Goal: Navigation & Orientation: Find specific page/section

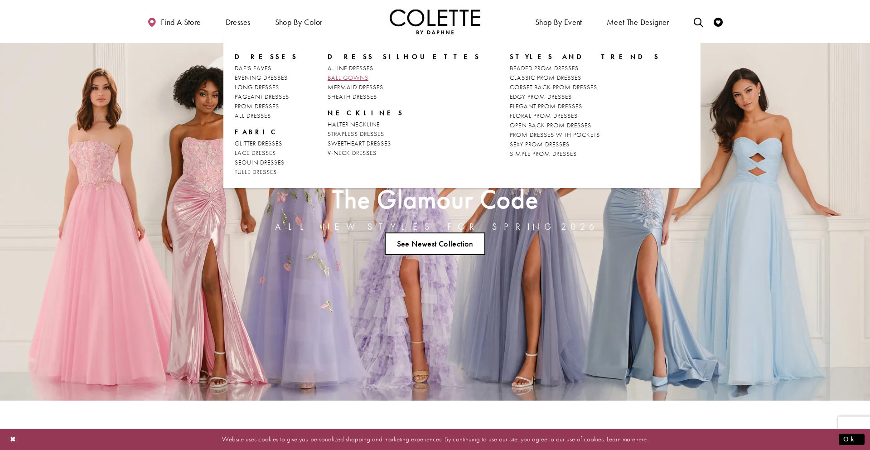
click at [340, 76] on span "BALL GOWNS" at bounding box center [348, 77] width 41 height 8
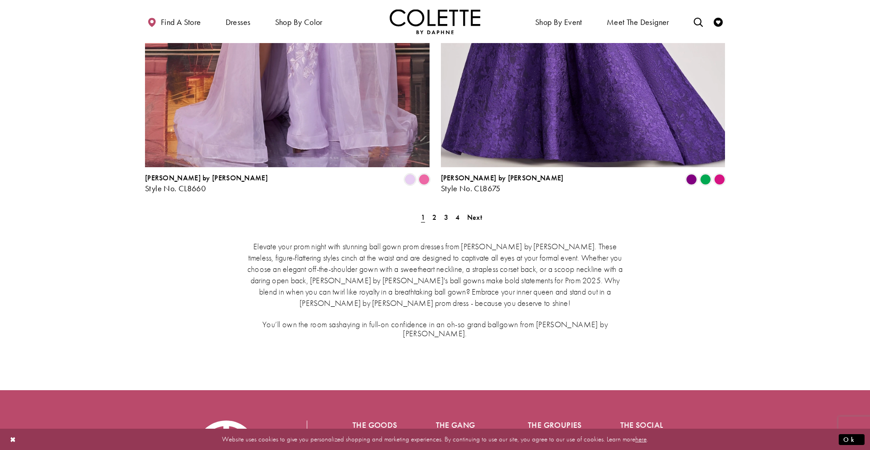
scroll to position [1676, 0]
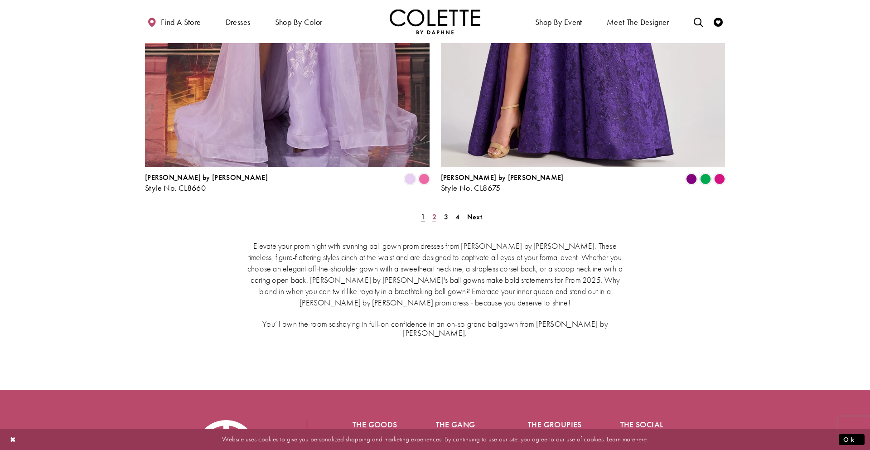
click at [436, 210] on link "2" at bounding box center [435, 216] width 10 height 13
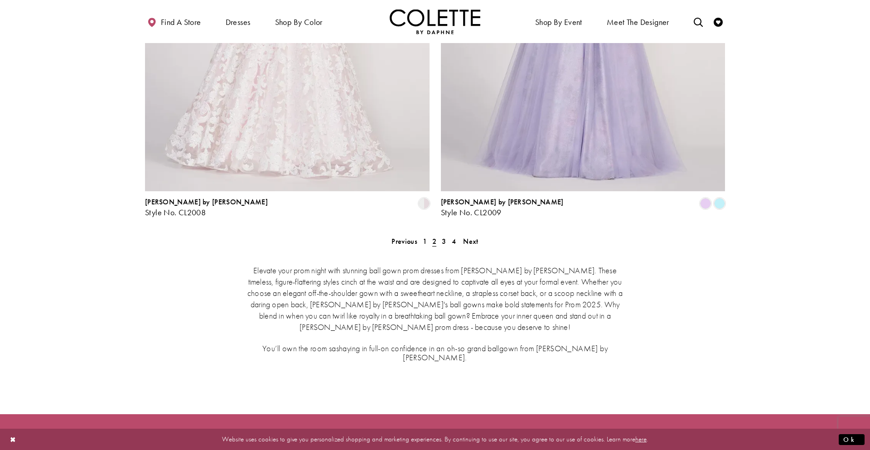
scroll to position [1652, 0]
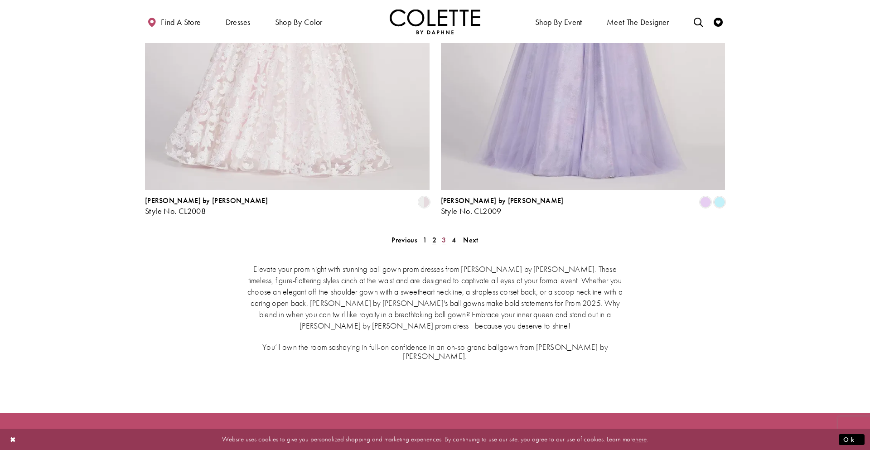
click at [447, 233] on link "3" at bounding box center [444, 239] width 10 height 13
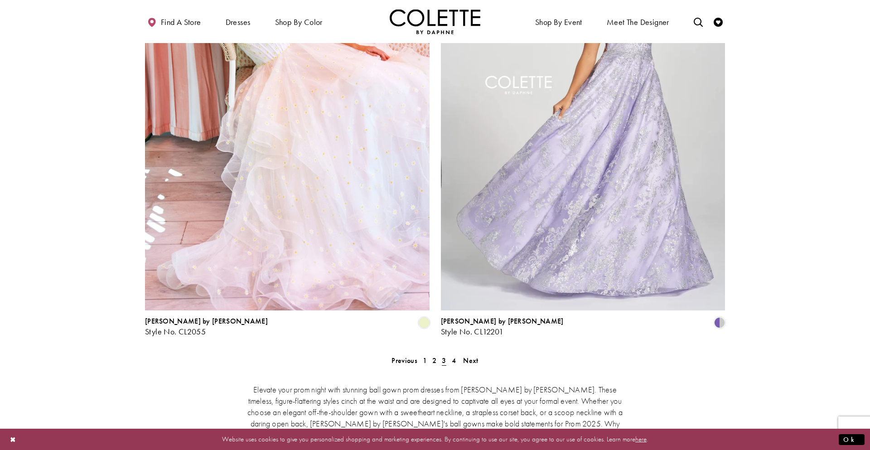
scroll to position [1534, 0]
click at [455, 354] on span "4" at bounding box center [454, 359] width 4 height 10
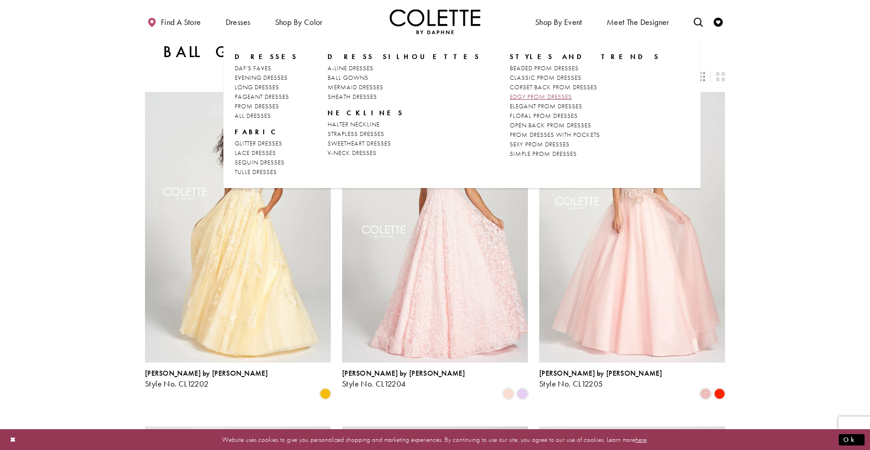
click at [510, 94] on span "EDGY PROM DRESSES" at bounding box center [541, 96] width 62 height 8
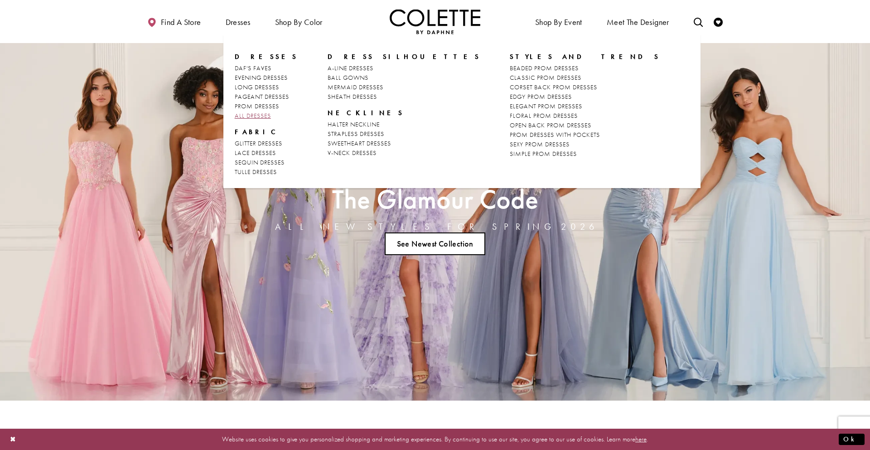
click at [261, 113] on span "ALL DRESSES" at bounding box center [253, 115] width 36 height 8
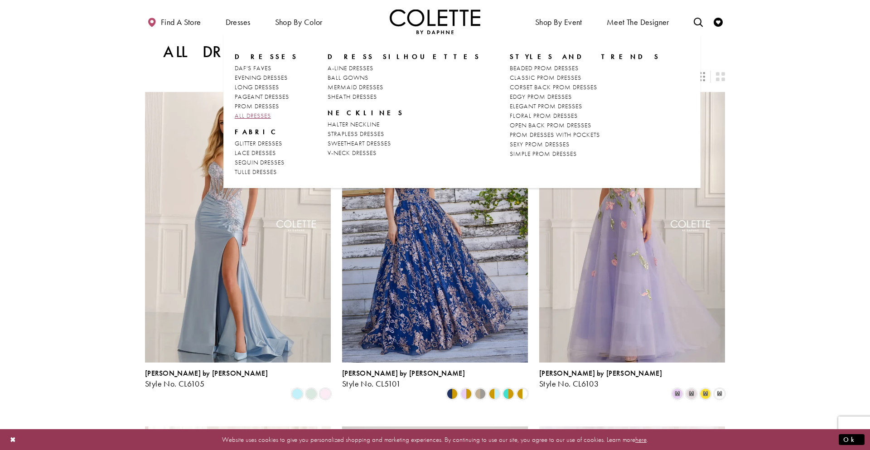
click at [261, 116] on span "ALL DRESSES" at bounding box center [253, 115] width 36 height 8
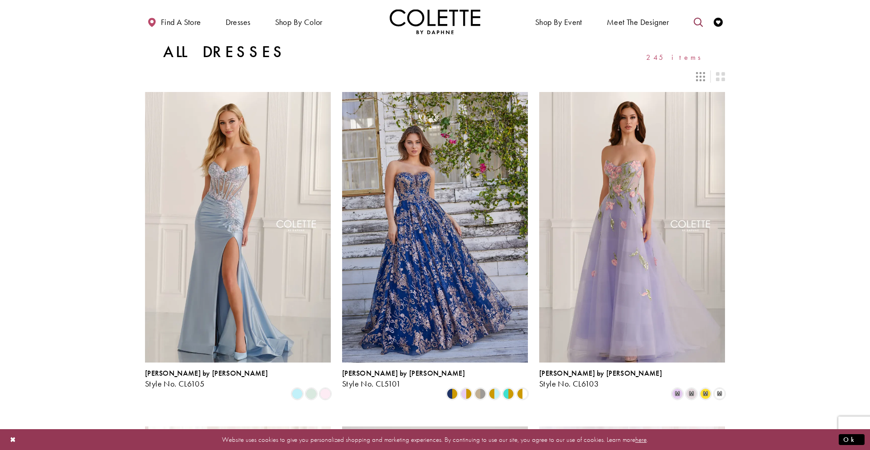
click at [700, 21] on icon "Toggle search" at bounding box center [698, 22] width 9 height 9
